Goal: Information Seeking & Learning: Learn about a topic

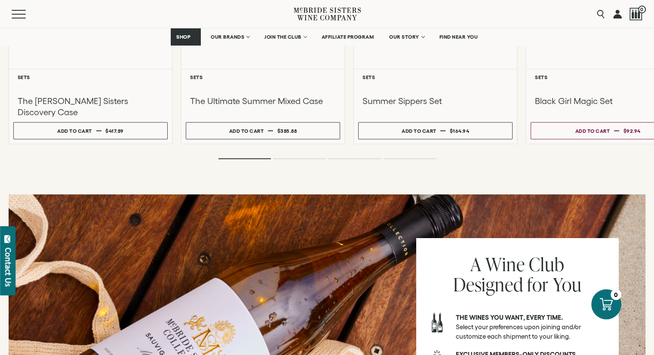
scroll to position [804, 0]
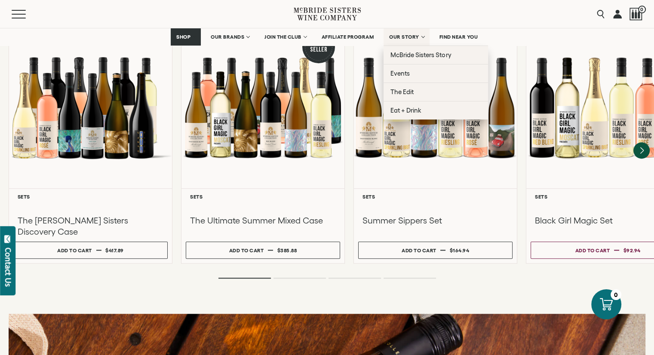
click at [421, 34] on link "OUR STORY" at bounding box center [407, 36] width 46 height 17
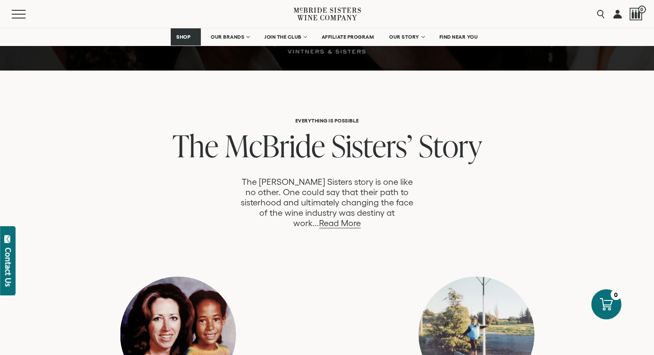
scroll to position [387, 0]
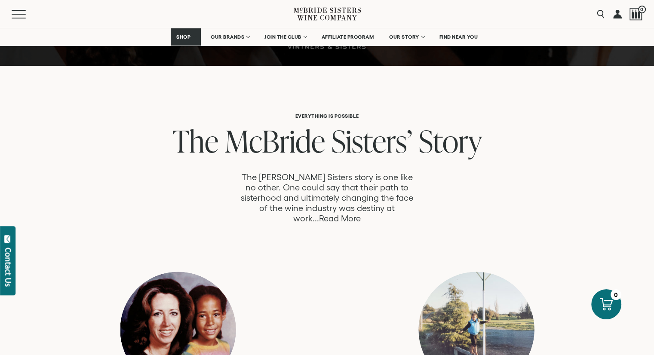
click at [361, 214] on link "Read More" at bounding box center [340, 219] width 42 height 10
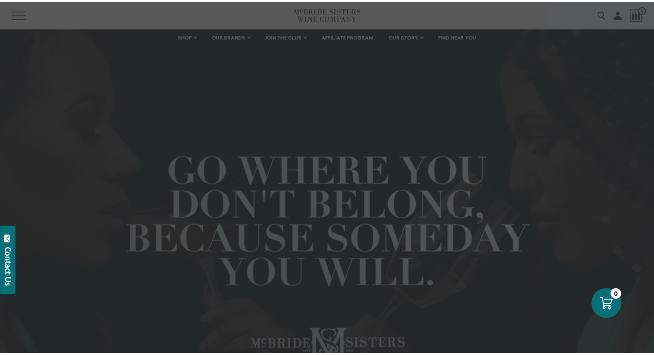
scroll to position [872, 0]
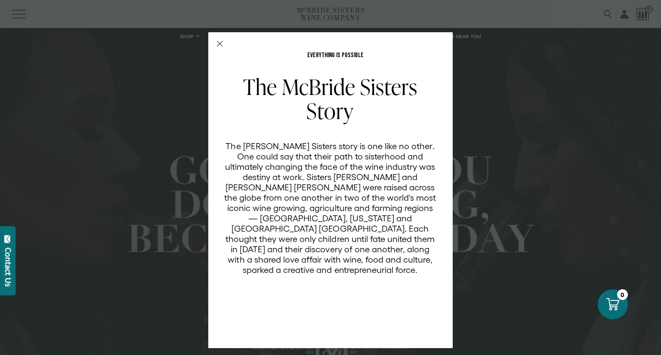
click at [440, 35] on div "EVERYTHING IS POSSIBLE The McBride Sisters Story The McBride Sisters story is o…" at bounding box center [330, 190] width 244 height 316
click at [217, 42] on icon "Close Modal" at bounding box center [220, 44] width 6 height 6
